Goal: Find specific page/section: Find specific page/section

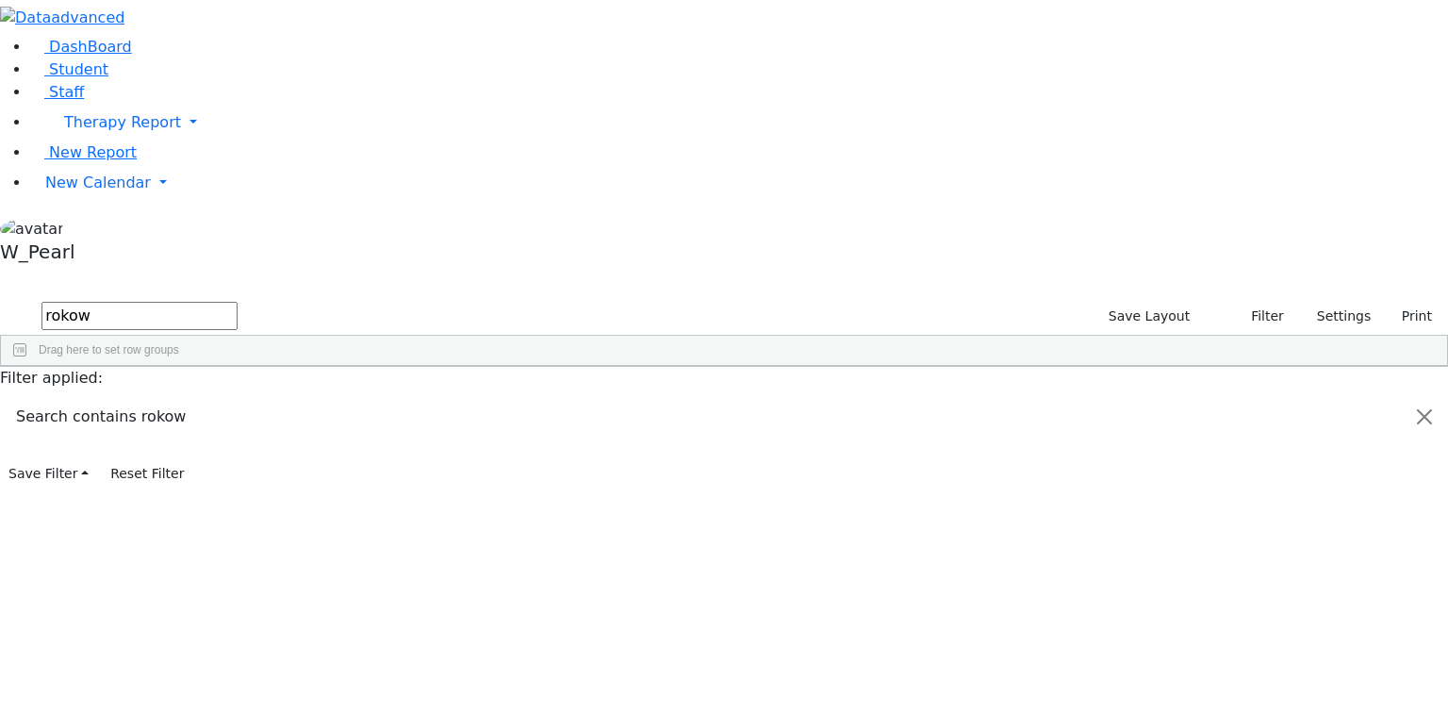
drag, startPoint x: 0, startPoint y: 0, endPoint x: -409, endPoint y: 85, distance: 417.8
click at [0, 85] on html "Printing Please wait. Remaining time 10 seconds. Print Schedule Options Show Bi…" at bounding box center [724, 244] width 1448 height 488
type input "schwartz"
click at [1235, 310] on icon "button" at bounding box center [1241, 316] width 12 height 12
click at [1164, 302] on button "Save Layout" at bounding box center [1149, 316] width 98 height 29
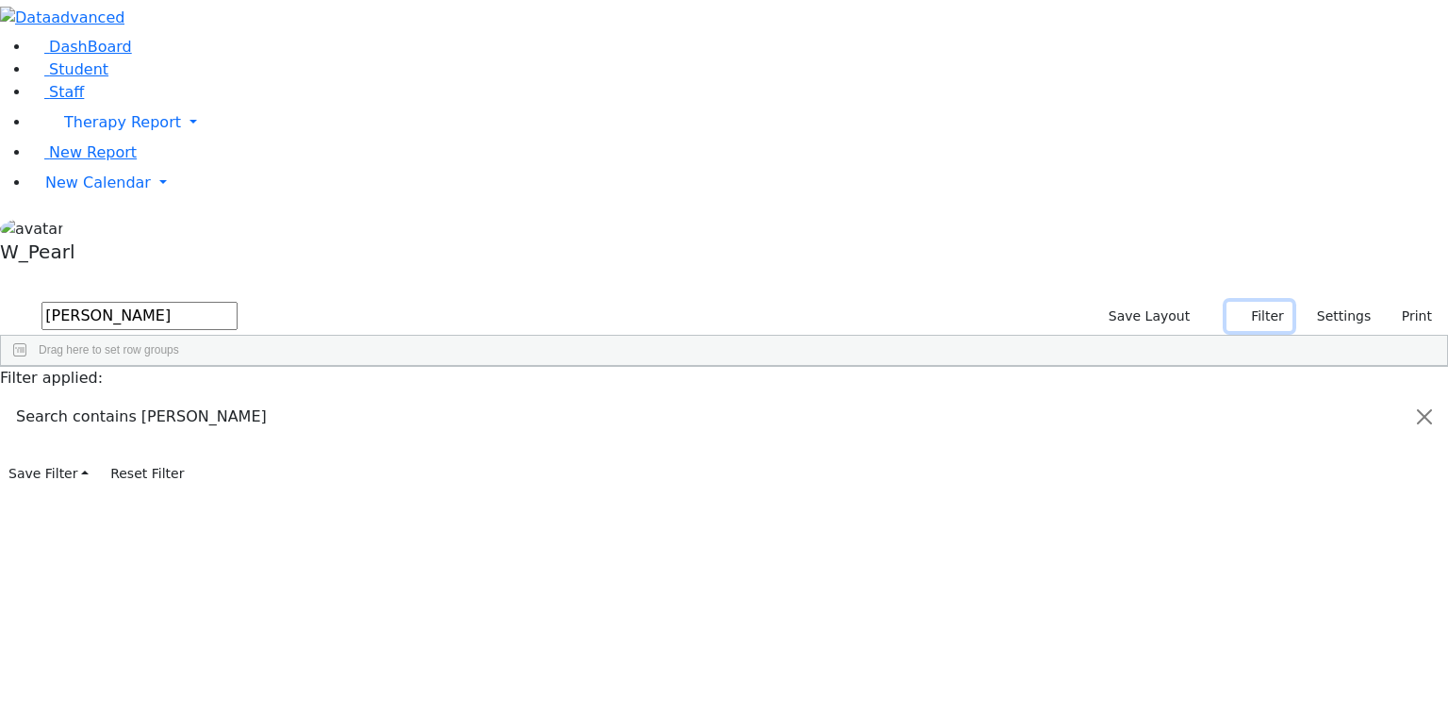
click at [1235, 310] on icon "button" at bounding box center [1241, 316] width 12 height 12
click at [25, 271] on button "button" at bounding box center [12, 277] width 25 height 13
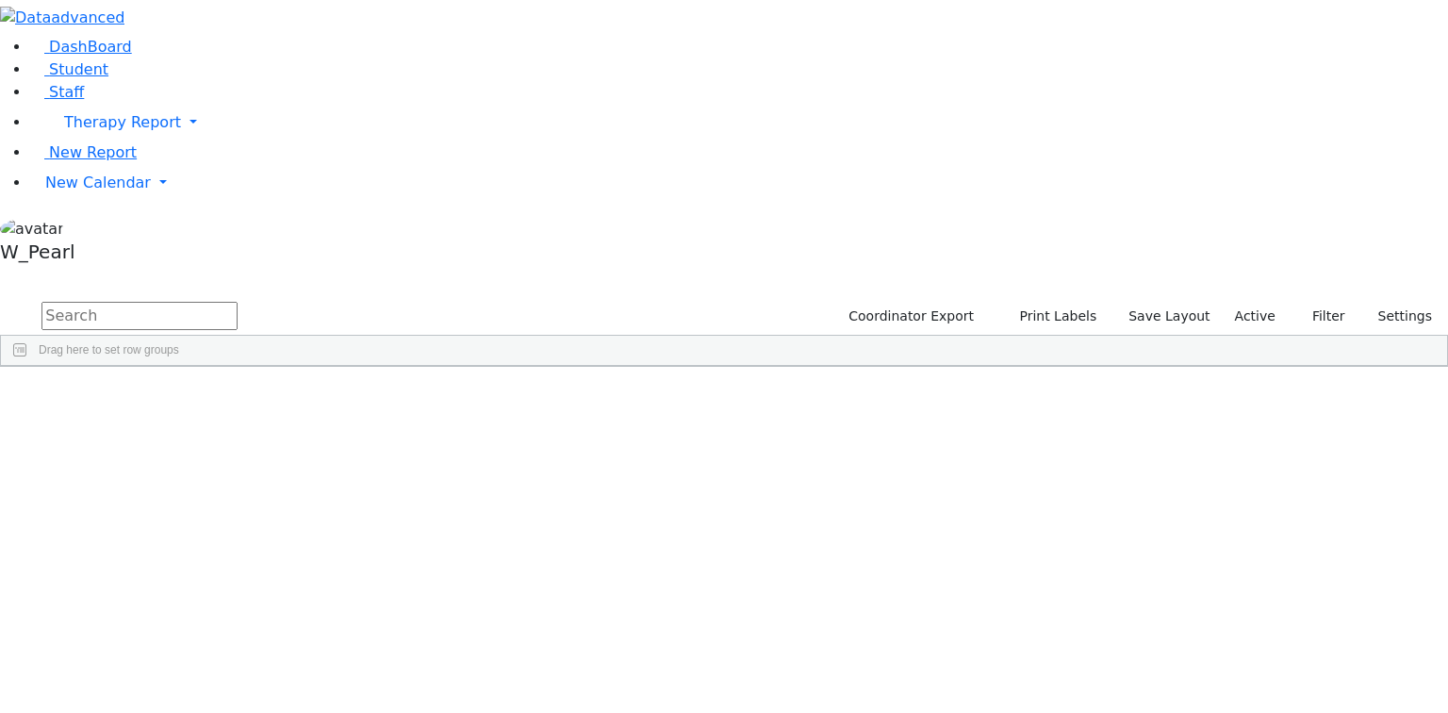
click at [1240, 302] on label "Active" at bounding box center [1254, 316] width 57 height 29
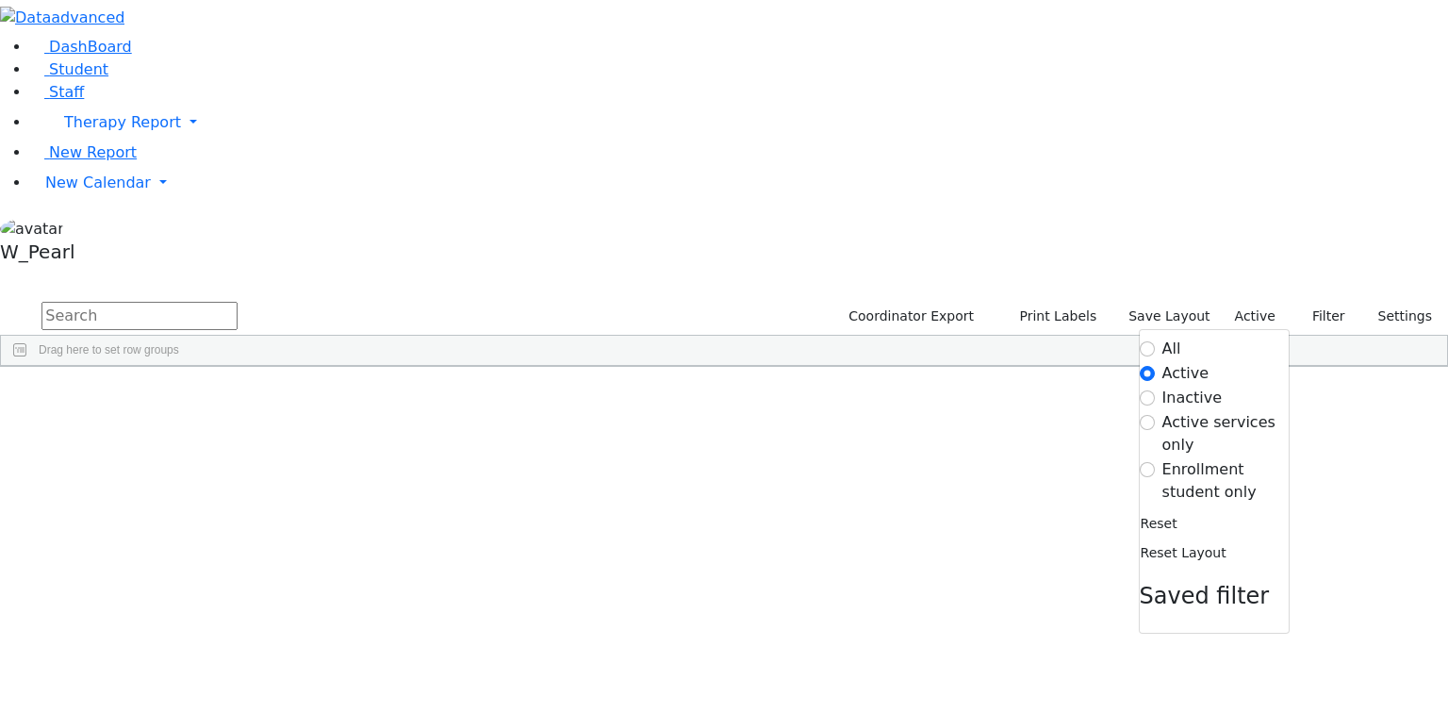
click at [1162, 337] on label "All" at bounding box center [1171, 348] width 19 height 23
click at [1149, 341] on input "All" at bounding box center [1147, 348] width 15 height 15
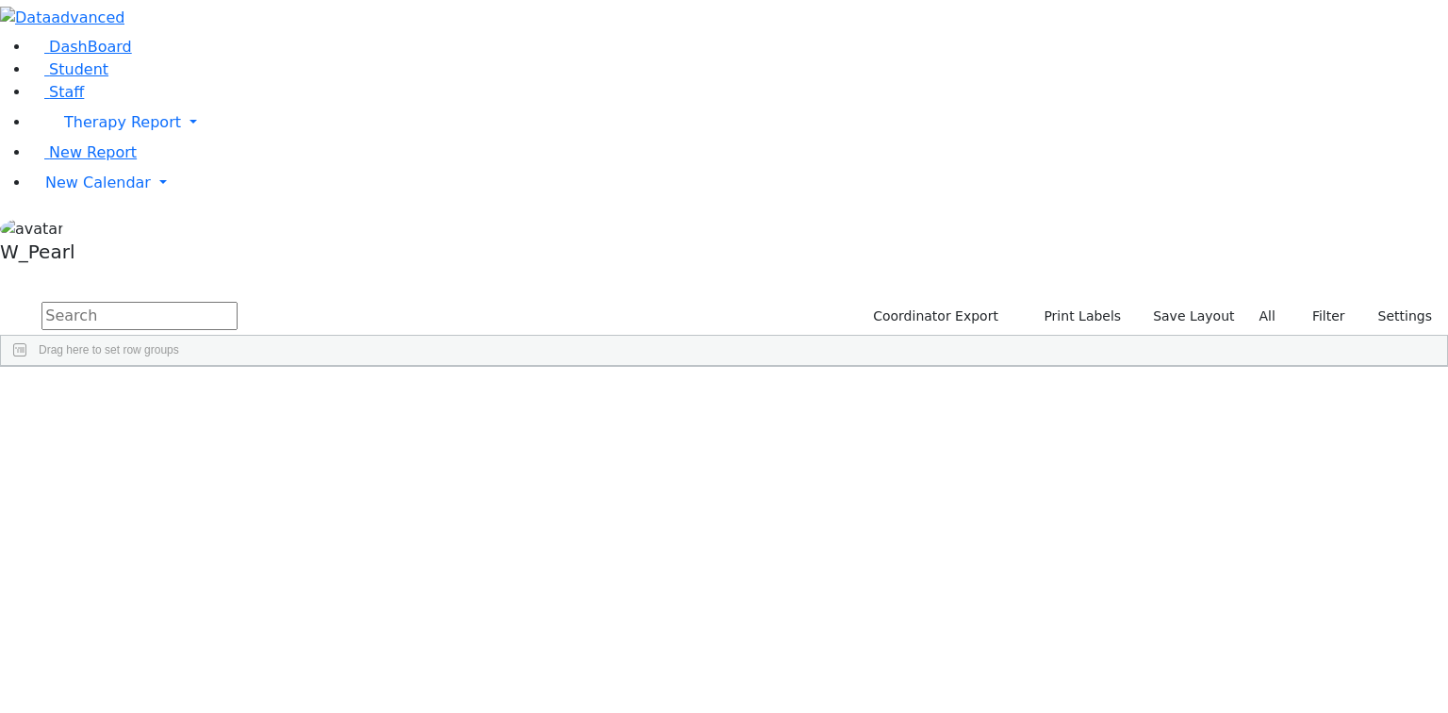
click at [238, 302] on input "text" at bounding box center [139, 316] width 196 height 28
type input "s"
